Goal: Information Seeking & Learning: Learn about a topic

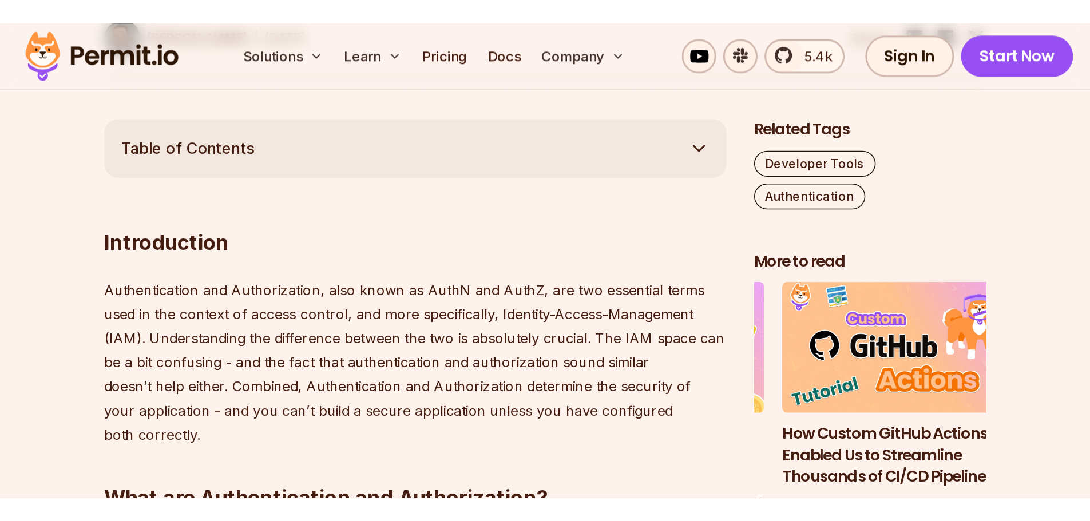
scroll to position [629, 0]
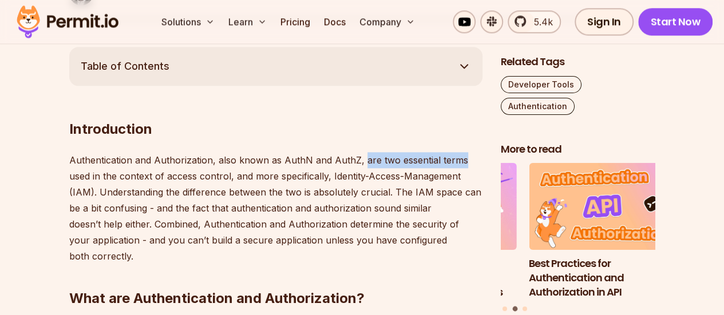
drag, startPoint x: 359, startPoint y: 158, endPoint x: 460, endPoint y: 162, distance: 101.3
click at [460, 162] on p "Authentication and Authorization, also known as AuthN and AuthZ, are two essent…" at bounding box center [275, 208] width 413 height 112
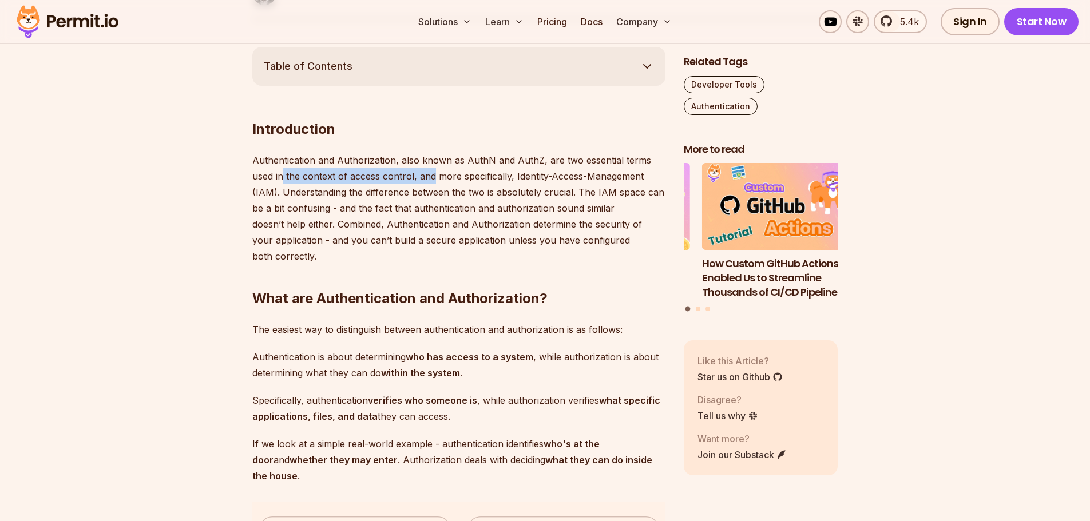
drag, startPoint x: 283, startPoint y: 177, endPoint x: 442, endPoint y: 175, distance: 159.1
click at [438, 175] on p "Authentication and Authorization, also known as AuthN and AuthZ, are two essent…" at bounding box center [458, 208] width 413 height 112
click at [442, 175] on p "Authentication and Authorization, also known as AuthN and AuthZ, are two essent…" at bounding box center [458, 208] width 413 height 112
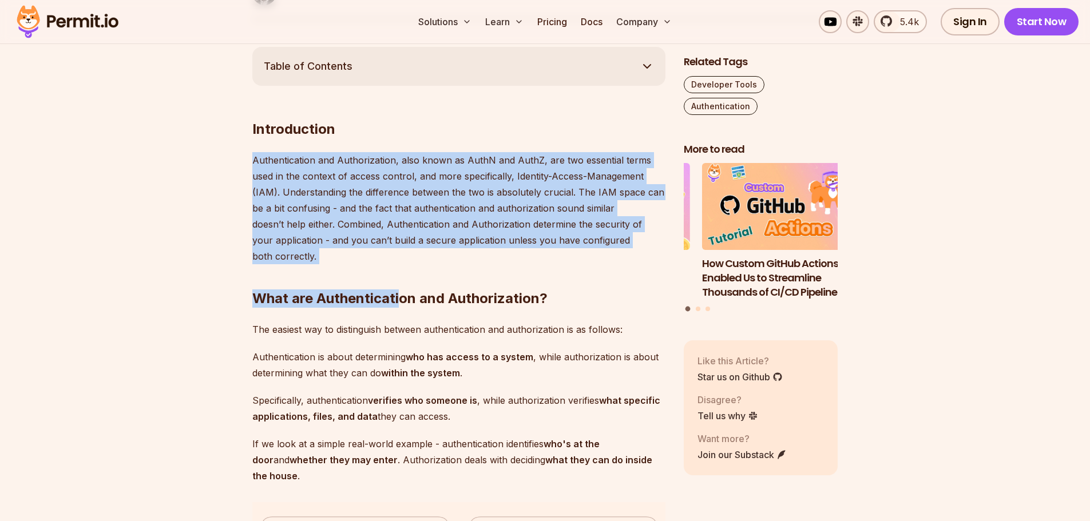
drag, startPoint x: 253, startPoint y: 158, endPoint x: 396, endPoint y: 250, distance: 169.7
click at [395, 250] on h2 "What are Authentication and Authorization?" at bounding box center [458, 276] width 413 height 64
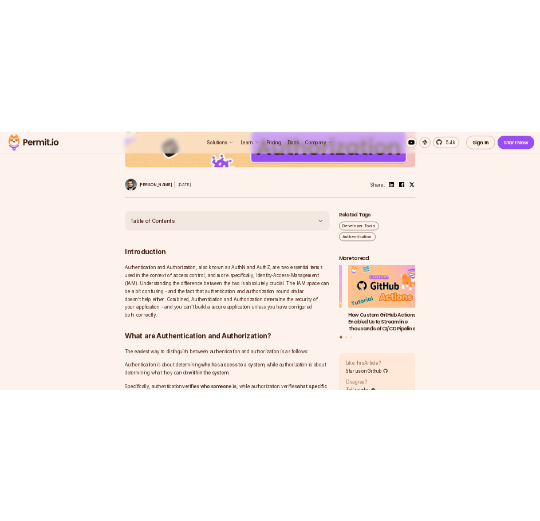
scroll to position [572, 0]
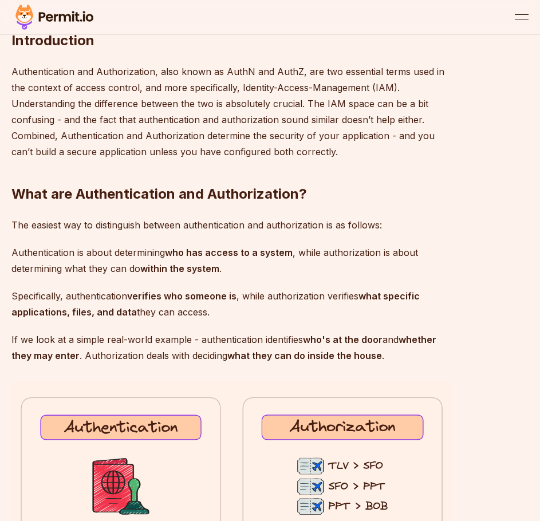
click at [54, 110] on p "Authentication and Authorization, also known as AuthN and AuthZ, are two essent…" at bounding box center [230, 112] width 439 height 96
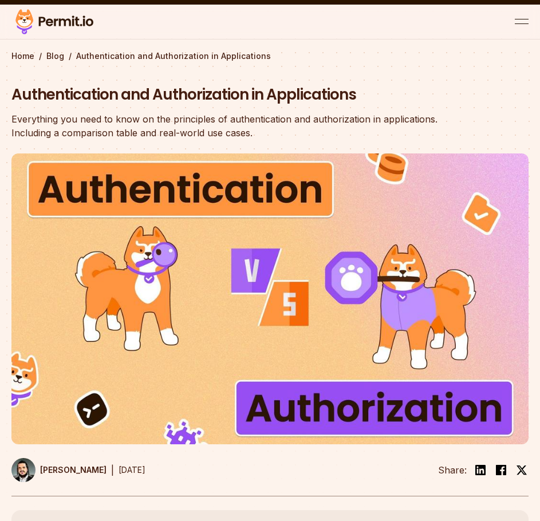
scroll to position [0, 0]
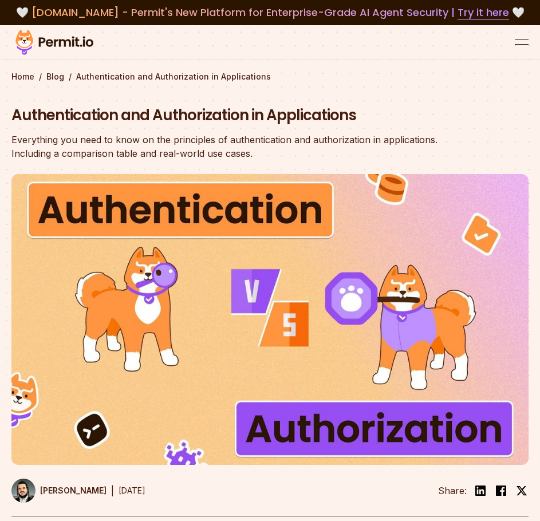
click at [262, 128] on div "Authentication and Authorization in Applications Everything you need to know on…" at bounding box center [230, 132] width 439 height 55
click at [333, 116] on h1 "Authentication and Authorization in Applications" at bounding box center [230, 115] width 439 height 21
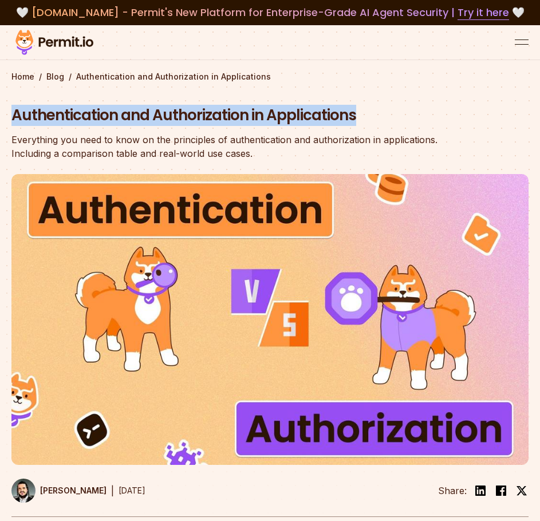
drag, startPoint x: 354, startPoint y: 115, endPoint x: -6, endPoint y: 121, distance: 360.5
copy h1 "Authentication and Authorization in Applications"
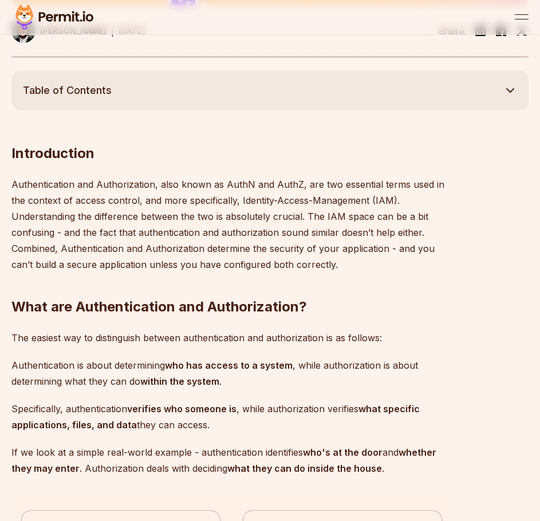
scroll to position [515, 0]
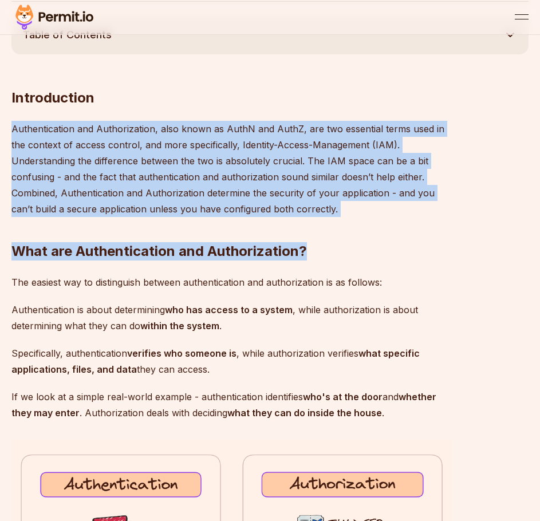
drag, startPoint x: 13, startPoint y: 129, endPoint x: 334, endPoint y: 207, distance: 330.4
click at [341, 206] on h2 "What are Authentication and Authorization?" at bounding box center [230, 228] width 439 height 64
drag, startPoint x: 331, startPoint y: 209, endPoint x: 9, endPoint y: 121, distance: 334.0
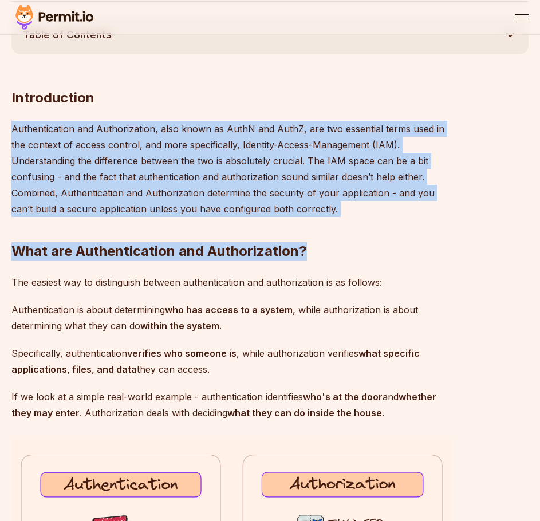
copy div "Authentication and Authorization, also known as AuthN and AuthZ, are two essent…"
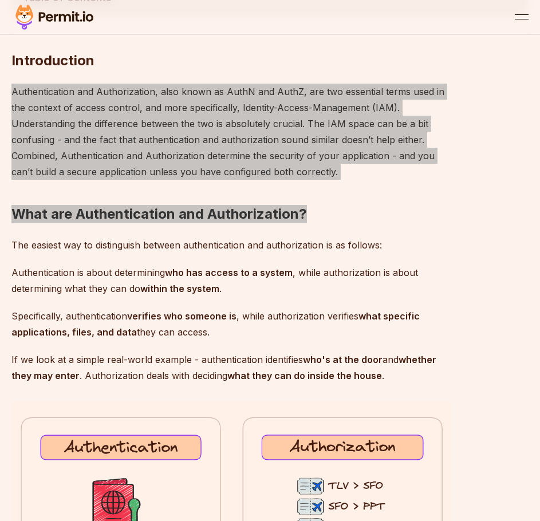
scroll to position [572, 0]
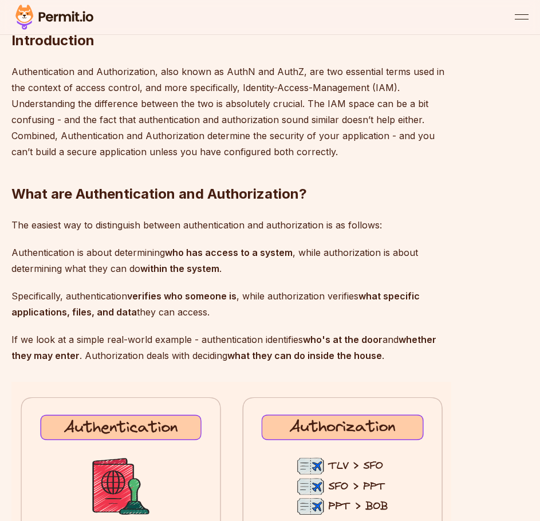
drag, startPoint x: 103, startPoint y: 217, endPoint x: 110, endPoint y: 223, distance: 8.6
click at [103, 217] on p "The easiest way to distinguish between authentication and authorization is as f…" at bounding box center [230, 225] width 439 height 16
drag, startPoint x: 298, startPoint y: 256, endPoint x: 312, endPoint y: 259, distance: 14.6
click at [299, 256] on p "Authentication is about determining who has access to a system , while authoriz…" at bounding box center [230, 260] width 439 height 32
drag, startPoint x: 11, startPoint y: 186, endPoint x: 225, endPoint y: 313, distance: 248.4
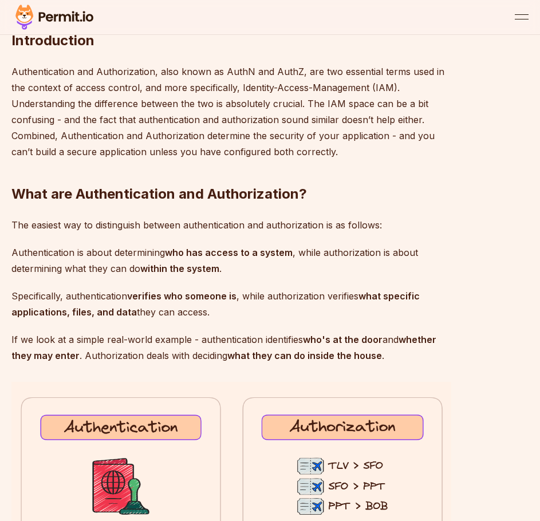
copy div "What are Authentication and Authorization? The easiest way to distinguish betwe…"
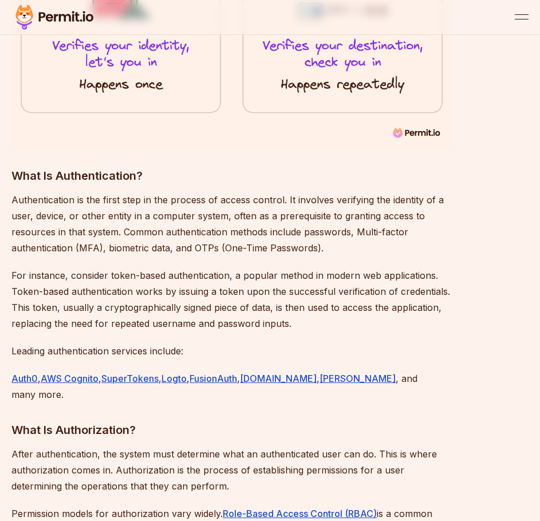
scroll to position [1087, 0]
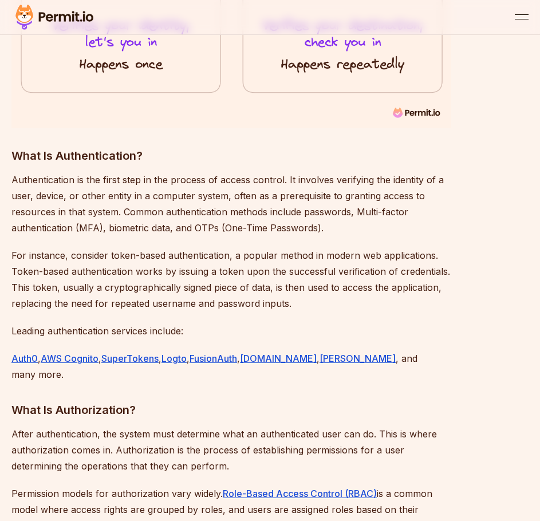
click at [432, 196] on p "Authentication is the first step in the process of access control. It involves …" at bounding box center [230, 204] width 439 height 64
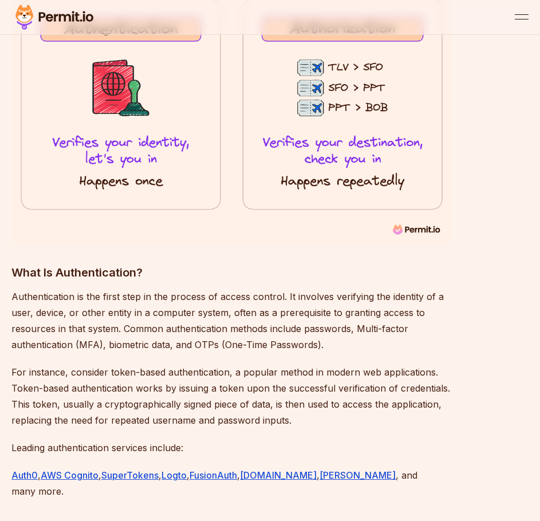
scroll to position [1030, 0]
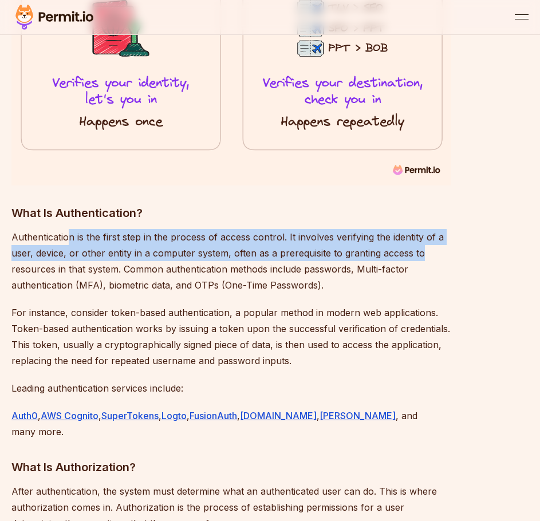
drag, startPoint x: 70, startPoint y: 243, endPoint x: 429, endPoint y: 255, distance: 358.4
click at [429, 255] on p "Authentication is the first step in the process of access control. It involves …" at bounding box center [230, 261] width 439 height 64
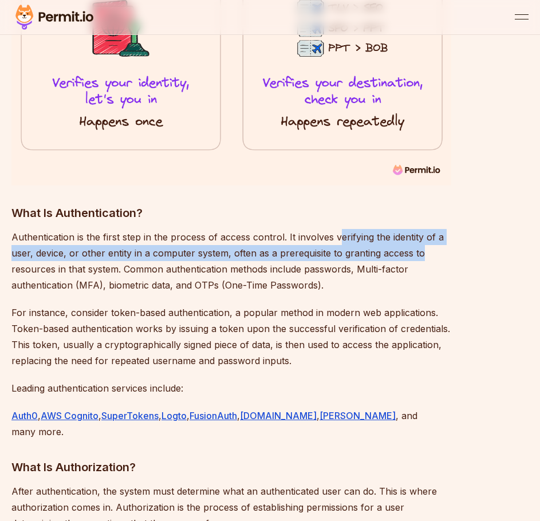
drag, startPoint x: 339, startPoint y: 244, endPoint x: 435, endPoint y: 251, distance: 96.4
click at [435, 251] on p "Authentication is the first step in the process of access control. It involves …" at bounding box center [230, 261] width 439 height 64
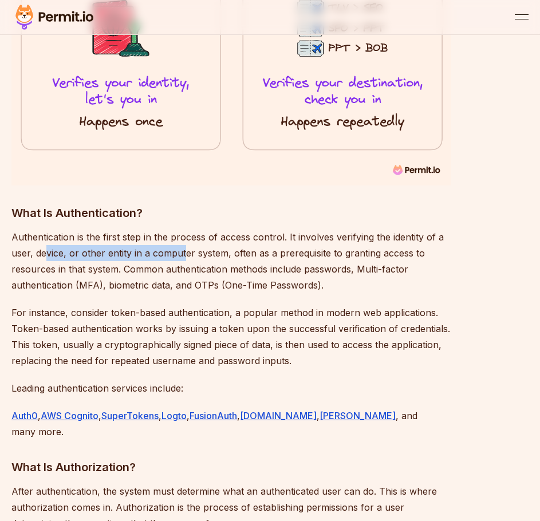
drag, startPoint x: 46, startPoint y: 255, endPoint x: 184, endPoint y: 259, distance: 137.4
click at [184, 259] on p "Authentication is the first step in the process of access control. It involves …" at bounding box center [230, 261] width 439 height 64
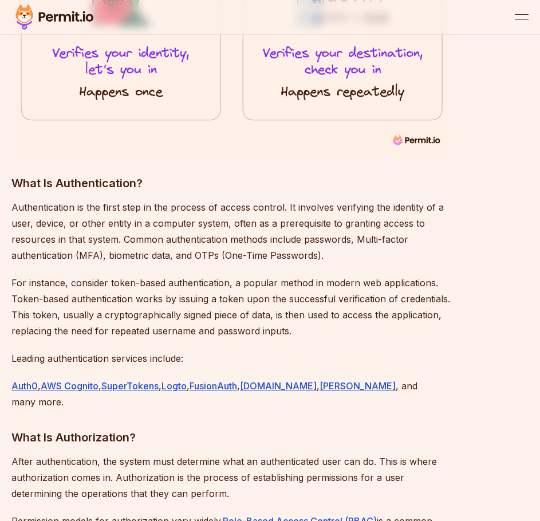
scroll to position [1087, 0]
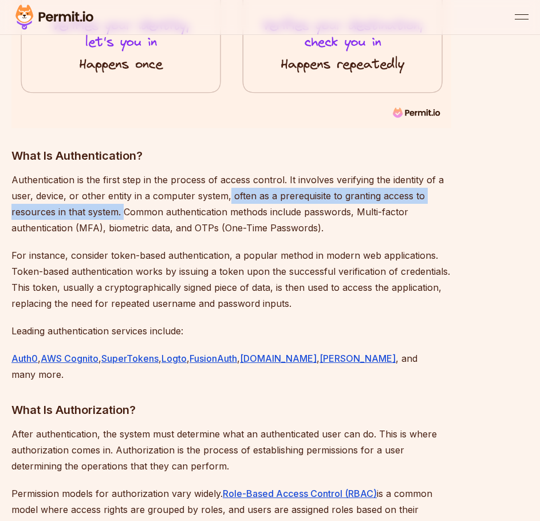
drag, startPoint x: 229, startPoint y: 192, endPoint x: 122, endPoint y: 215, distance: 109.9
click at [122, 215] on p "Authentication is the first step in the process of access control. It involves …" at bounding box center [230, 204] width 439 height 64
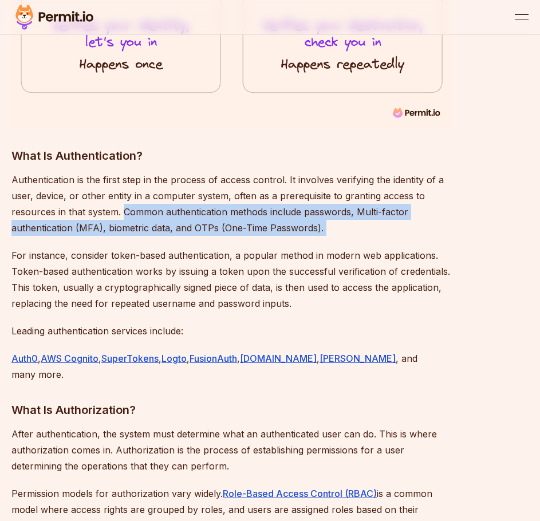
drag, startPoint x: 123, startPoint y: 213, endPoint x: 327, endPoint y: 232, distance: 204.5
click at [327, 232] on p "Authentication is the first step in the process of access control. It involves …" at bounding box center [230, 204] width 439 height 64
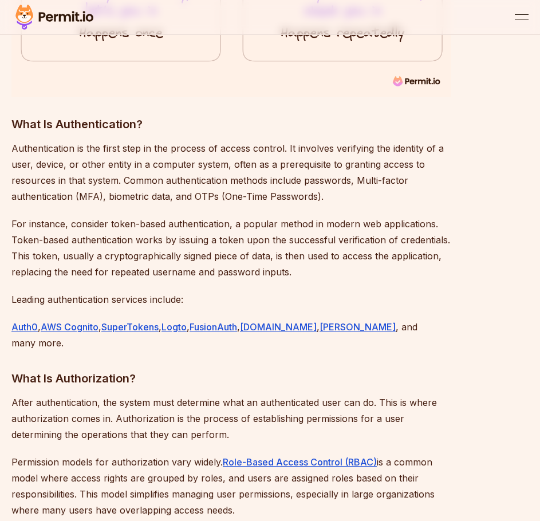
scroll to position [1144, 0]
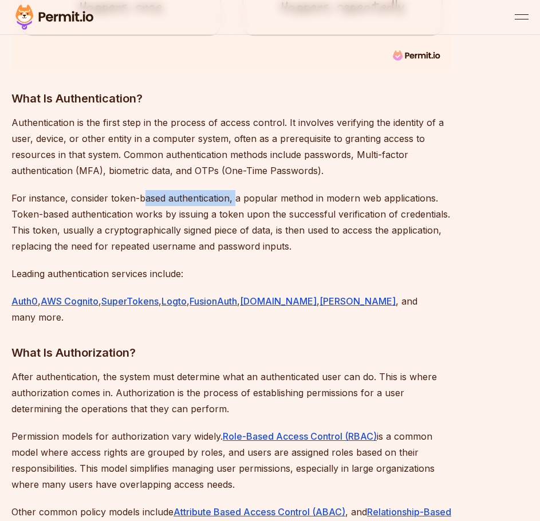
drag, startPoint x: 180, startPoint y: 200, endPoint x: 238, endPoint y: 202, distance: 57.8
click at [237, 201] on p "For instance, consider token-based authentication, a popular method in modern w…" at bounding box center [230, 222] width 439 height 64
click at [238, 202] on p "For instance, consider token-based authentication, a popular method in modern w…" at bounding box center [230, 222] width 439 height 64
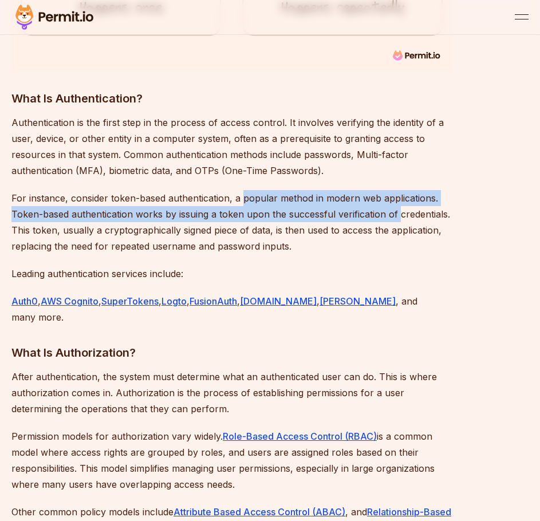
drag, startPoint x: 243, startPoint y: 202, endPoint x: 398, endPoint y: 208, distance: 154.6
click at [398, 208] on p "For instance, consider token-based authentication, a popular method in modern w…" at bounding box center [230, 222] width 439 height 64
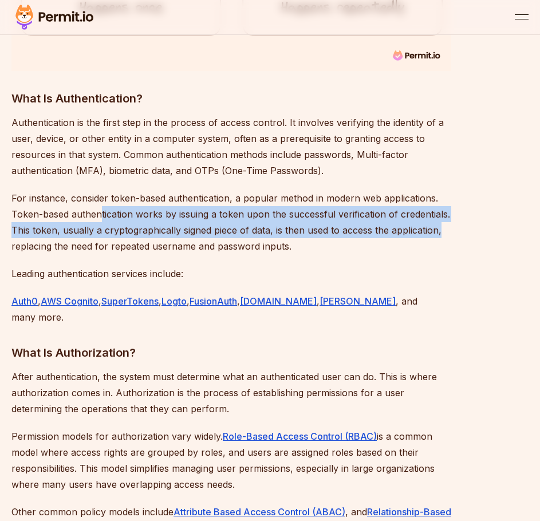
drag, startPoint x: 100, startPoint y: 216, endPoint x: 450, endPoint y: 224, distance: 349.7
click at [450, 224] on p "For instance, consider token-based authentication, a popular method in modern w…" at bounding box center [230, 222] width 439 height 64
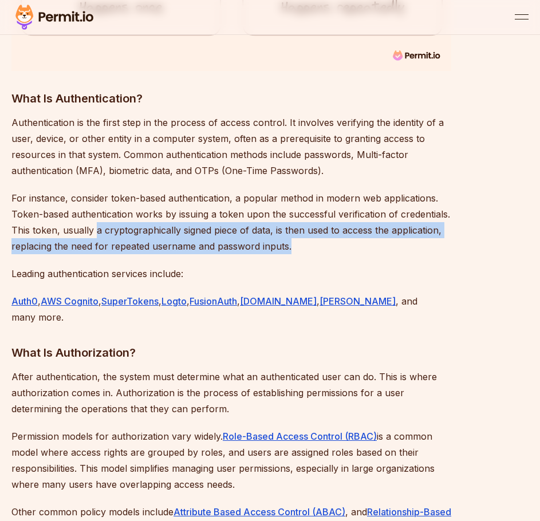
drag, startPoint x: 94, startPoint y: 232, endPoint x: 422, endPoint y: 239, distance: 327.3
click at [422, 239] on p "For instance, consider token-based authentication, a popular method in modern w…" at bounding box center [230, 222] width 439 height 64
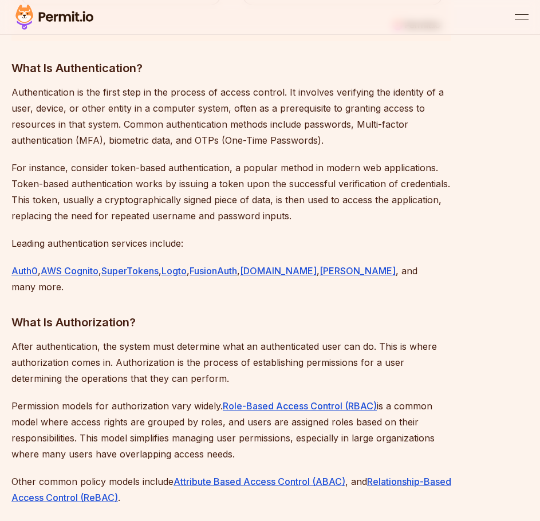
scroll to position [1202, 0]
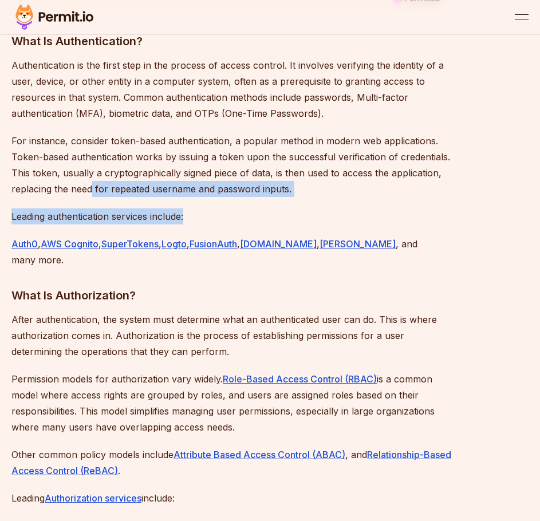
drag, startPoint x: 90, startPoint y: 188, endPoint x: 288, endPoint y: 198, distance: 198.2
click at [295, 197] on p "For instance, consider token-based authentication, a popular method in modern w…" at bounding box center [230, 165] width 439 height 64
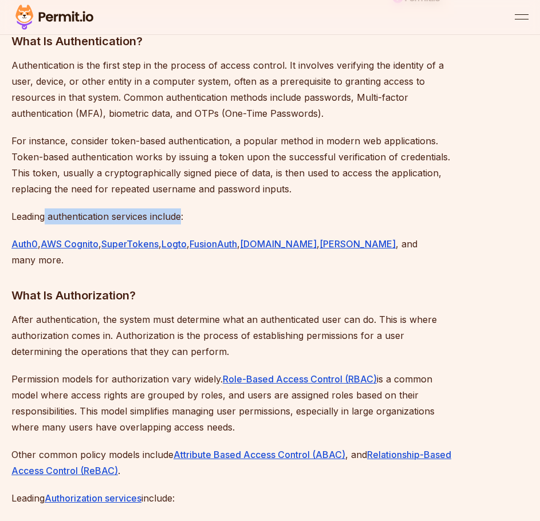
drag, startPoint x: 45, startPoint y: 215, endPoint x: 184, endPoint y: 217, distance: 139.6
click at [184, 217] on p "Leading authentication services include:" at bounding box center [230, 216] width 439 height 16
click at [197, 219] on p "Leading authentication services include:" at bounding box center [230, 216] width 439 height 16
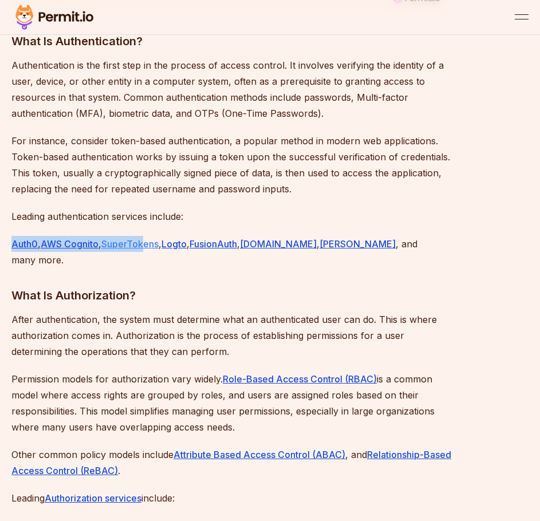
drag, startPoint x: 6, startPoint y: 245, endPoint x: 150, endPoint y: 241, distance: 144.2
click at [68, 220] on p "Leading authentication services include:" at bounding box center [230, 216] width 439 height 16
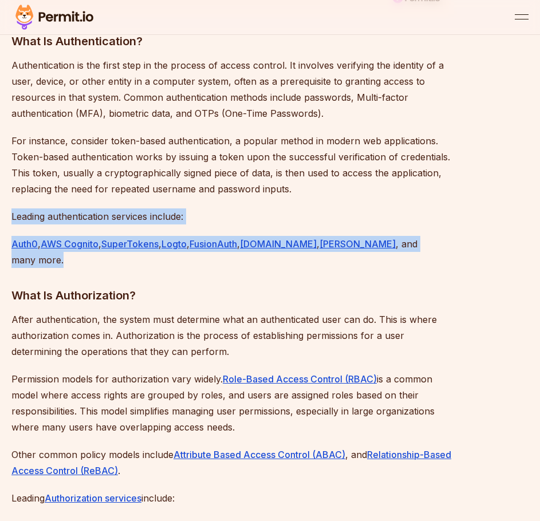
drag, startPoint x: 8, startPoint y: 219, endPoint x: 412, endPoint y: 247, distance: 404.9
copy div "Leading authentication services include: Auth0 , AWS Cognito , SuperTokens , Lo…"
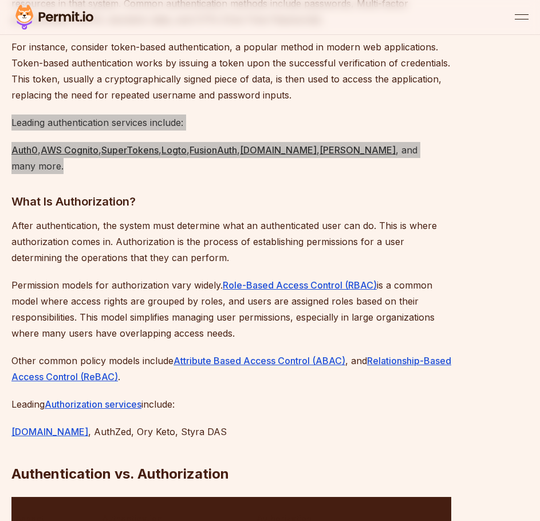
scroll to position [1316, 0]
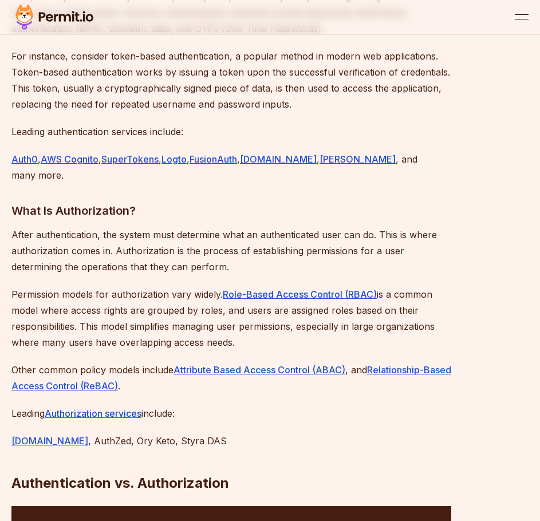
scroll to position [1259, 0]
